Goal: Entertainment & Leisure: Consume media (video, audio)

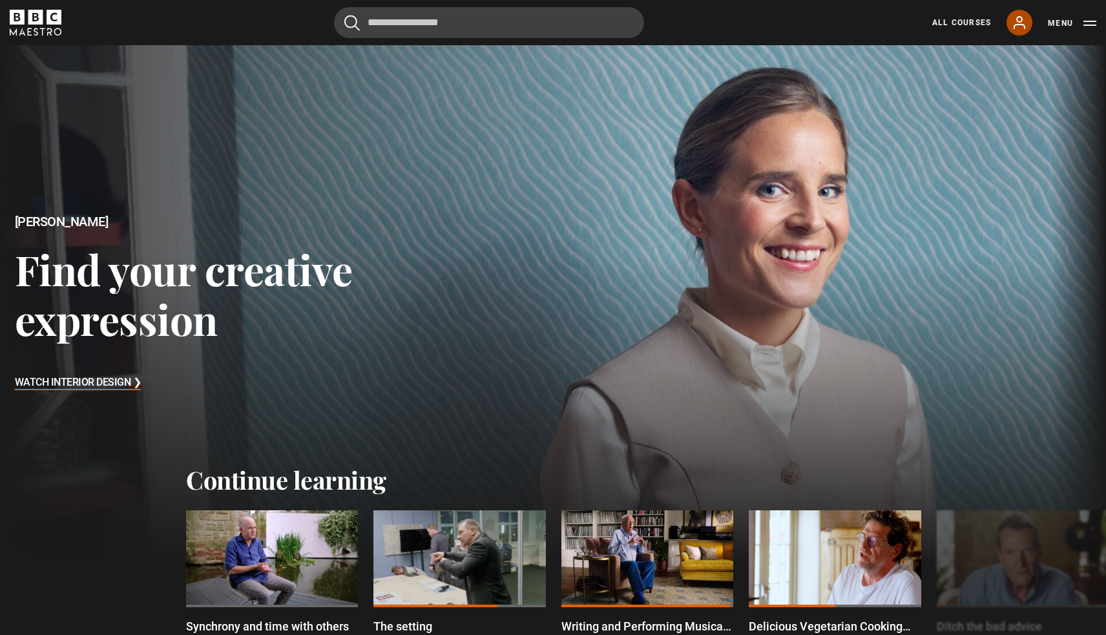
click at [1020, 19] on icon at bounding box center [1020, 23] width 16 height 16
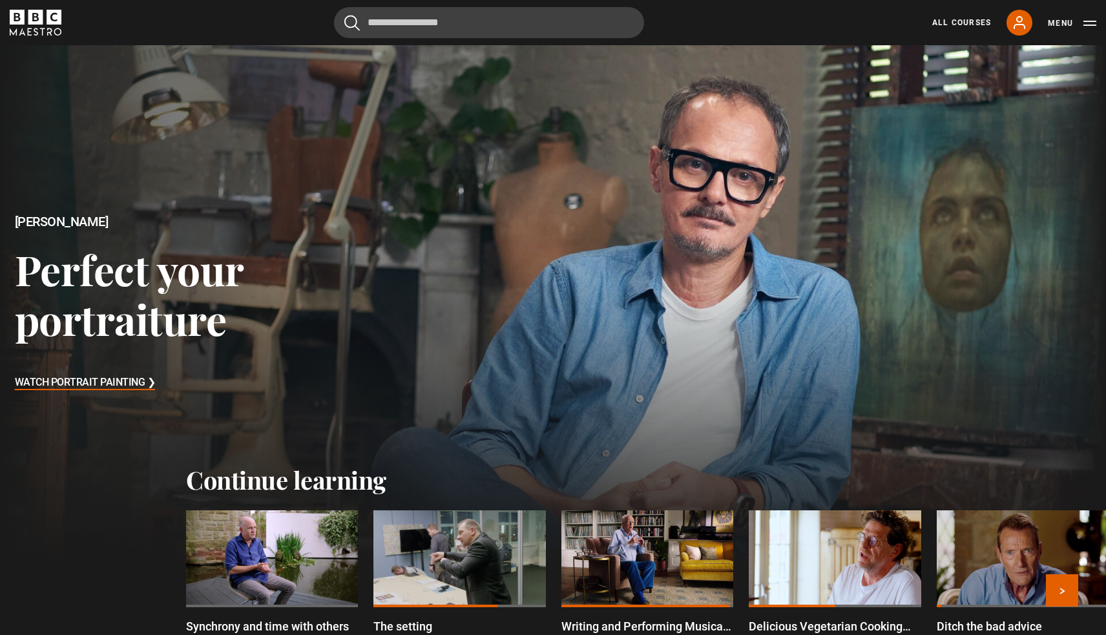
click at [271, 574] on div at bounding box center [272, 558] width 172 height 97
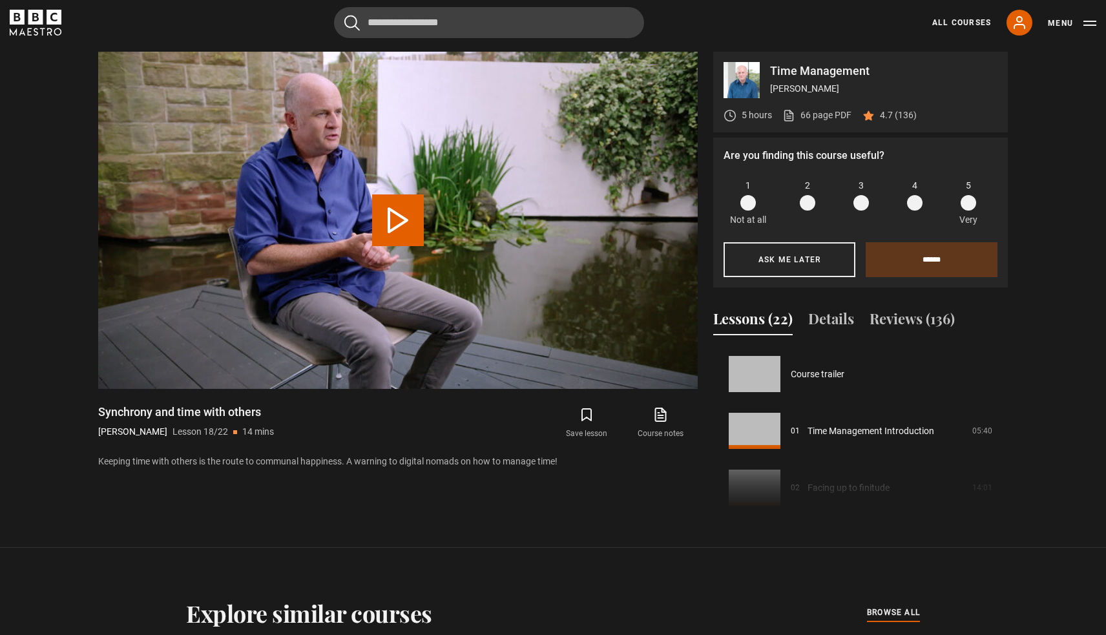
scroll to position [967, 0]
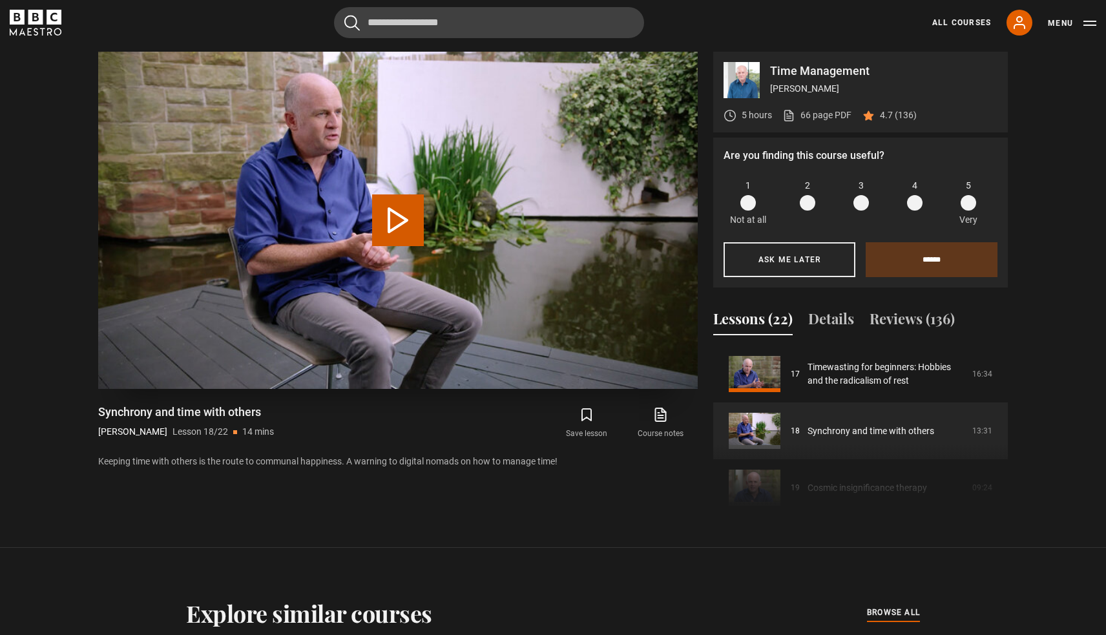
click at [392, 229] on button "Play Lesson Synchrony and time with others" at bounding box center [398, 220] width 52 height 52
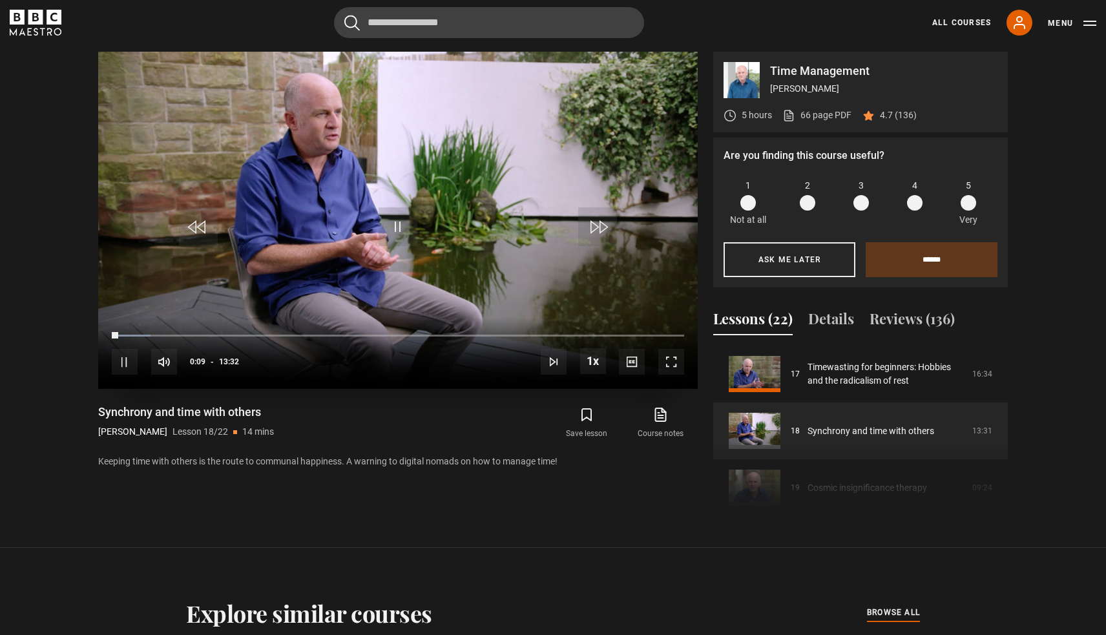
click at [662, 357] on span "Video Player" at bounding box center [671, 362] width 26 height 26
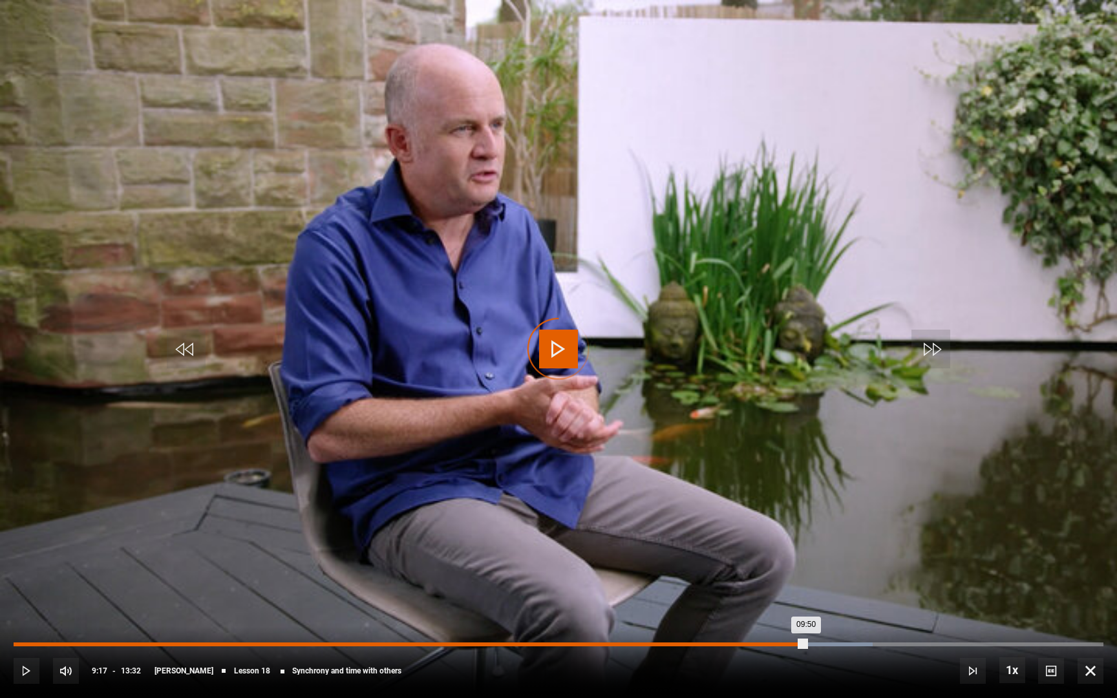
click at [762, 635] on div "09:17" at bounding box center [763, 644] width 2 height 4
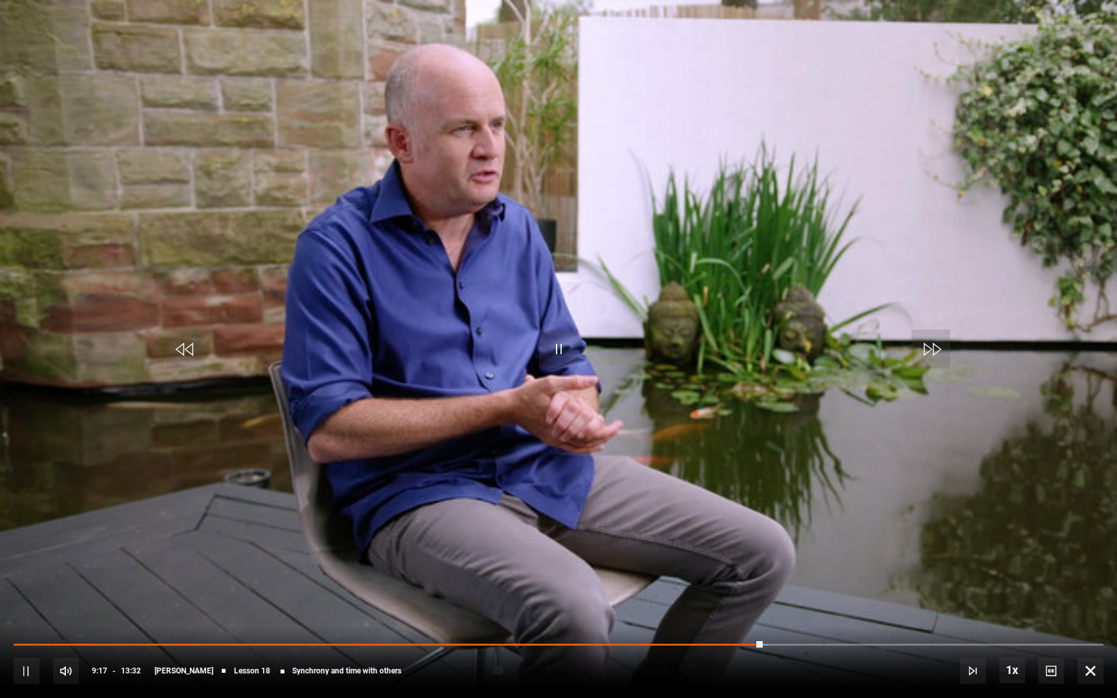
click at [567, 347] on span "Video Player" at bounding box center [558, 349] width 39 height 39
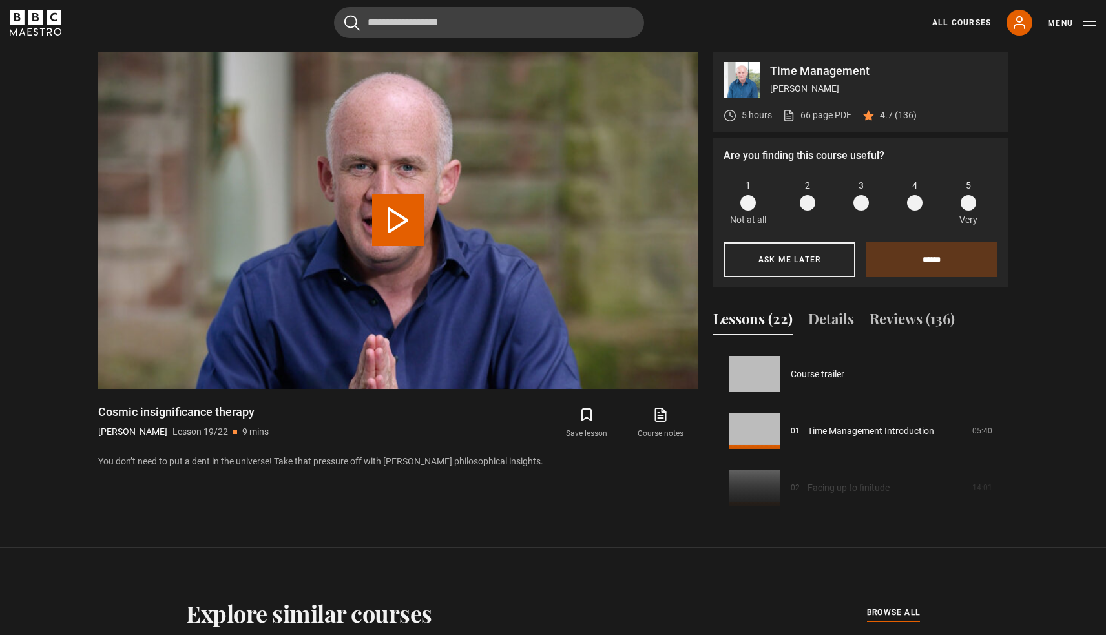
scroll to position [1024, 0]
